Goal: Task Accomplishment & Management: Use online tool/utility

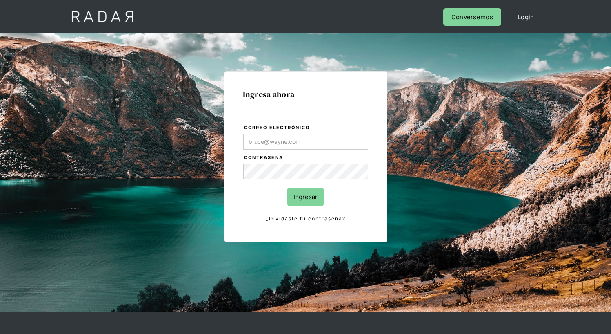
type input "[EMAIL_ADDRESS][PERSON_NAME][DOMAIN_NAME]"
click at [305, 196] on input "Ingresar" at bounding box center [305, 196] width 36 height 18
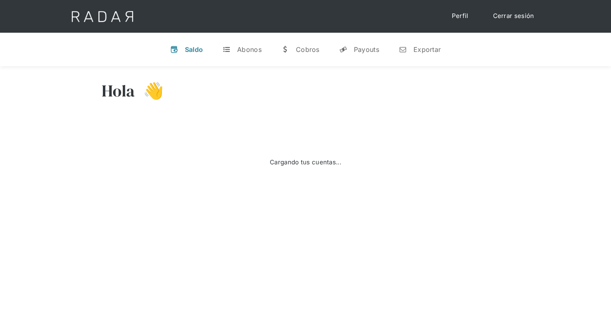
select select "7"
click at [420, 49] on div "Exportar" at bounding box center [427, 49] width 27 height 8
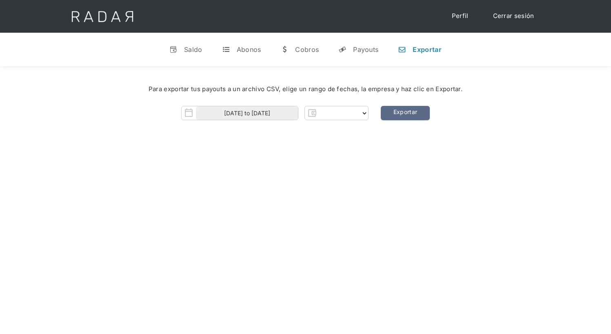
select select "prontopaga"
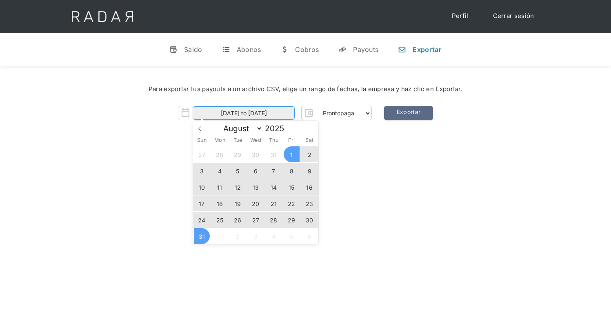
click at [244, 113] on input "[DATE] to [DATE]" at bounding box center [244, 112] width 102 height 13
click at [274, 220] on span "28" at bounding box center [274, 220] width 16 height 16
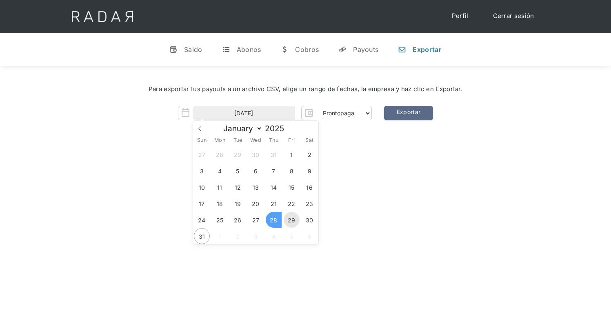
click at [292, 220] on span "29" at bounding box center [292, 220] width 16 height 16
type input "[DATE] to [DATE]"
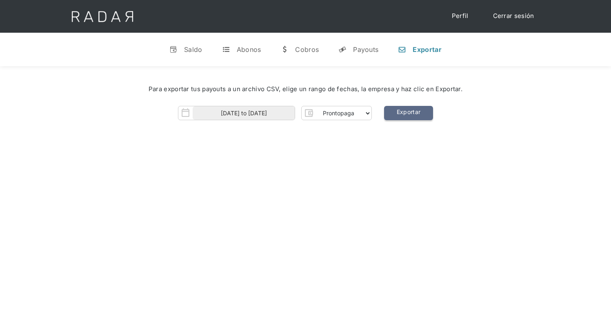
click at [408, 113] on link "Exportar" at bounding box center [408, 113] width 49 height 14
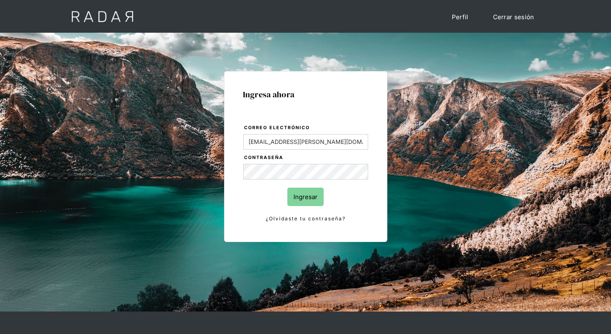
click at [305, 196] on input "Ingresar" at bounding box center [305, 196] width 36 height 18
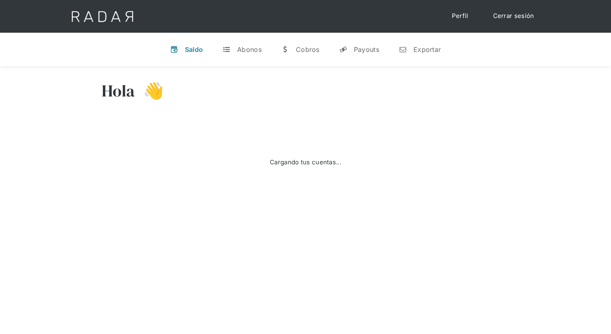
select select "7"
select select "prontopaga"
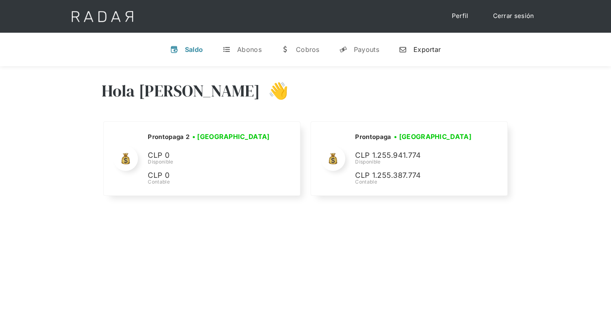
click at [420, 49] on div "Exportar" at bounding box center [427, 49] width 27 height 8
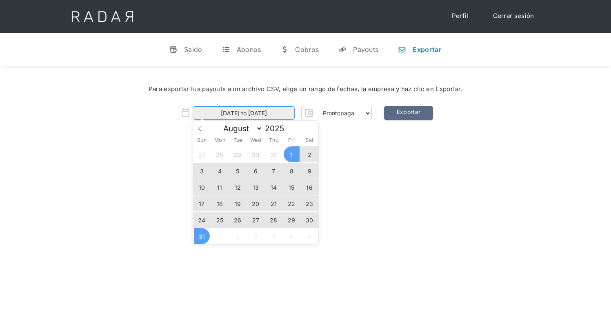
click at [244, 113] on input "[DATE] to [DATE]" at bounding box center [244, 112] width 102 height 13
click at [292, 220] on span "29" at bounding box center [292, 220] width 16 height 16
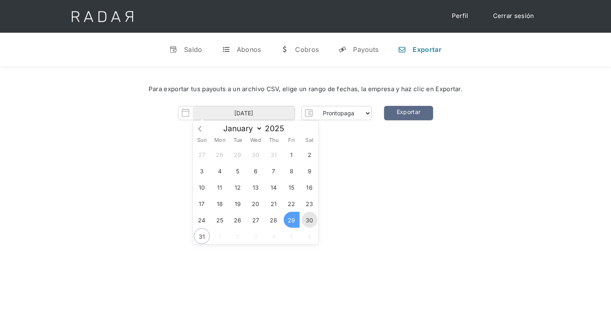
click at [310, 220] on span "30" at bounding box center [310, 220] width 16 height 16
type input "29-08-2025 to 30-08-2025"
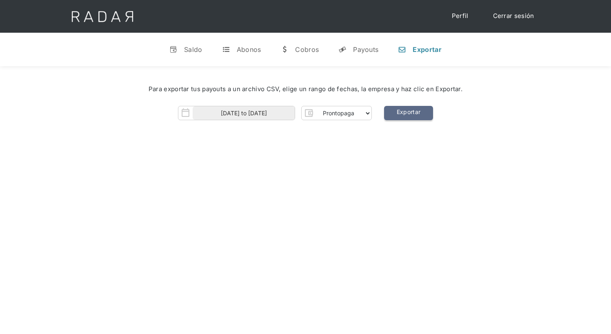
click at [408, 113] on link "Exportar" at bounding box center [408, 113] width 49 height 14
